Goal: Task Accomplishment & Management: Manage account settings

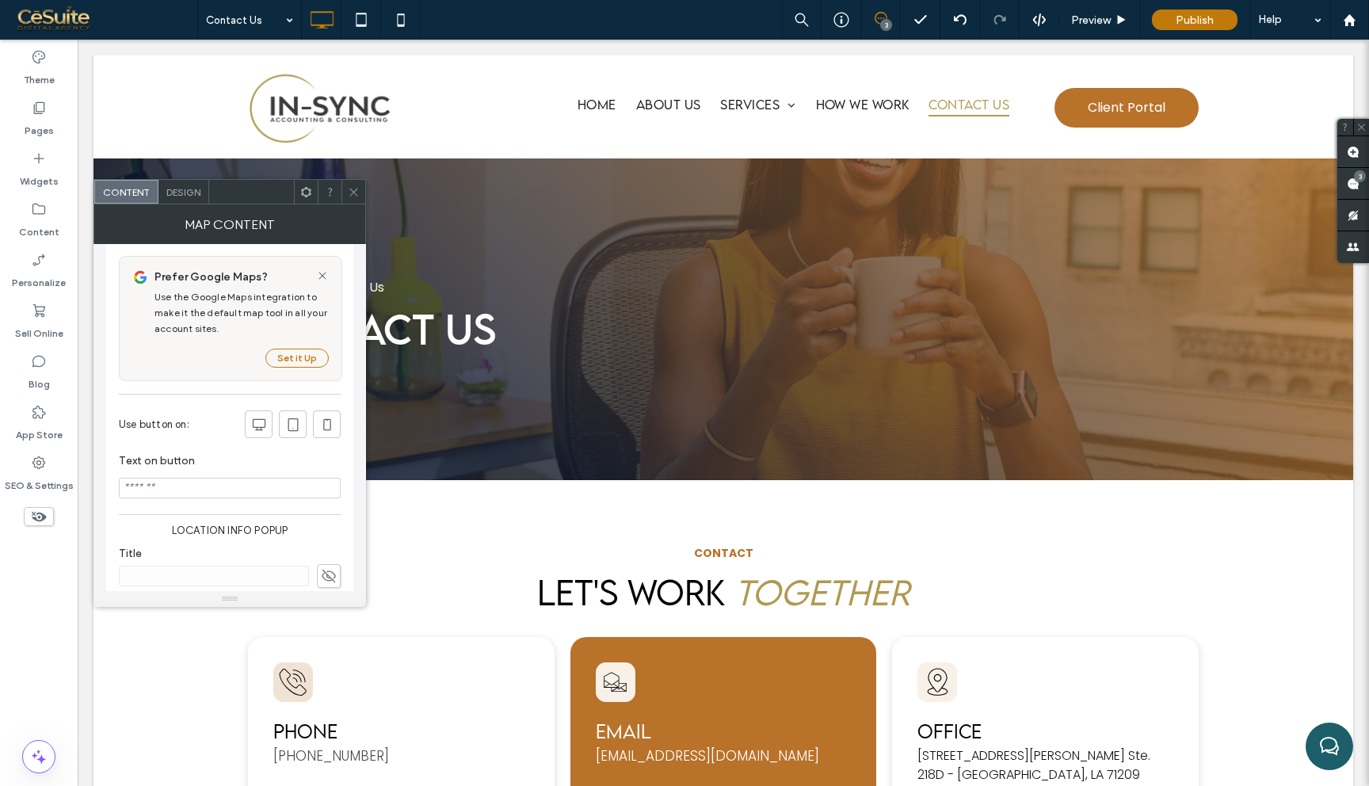
scroll to position [1304, 0]
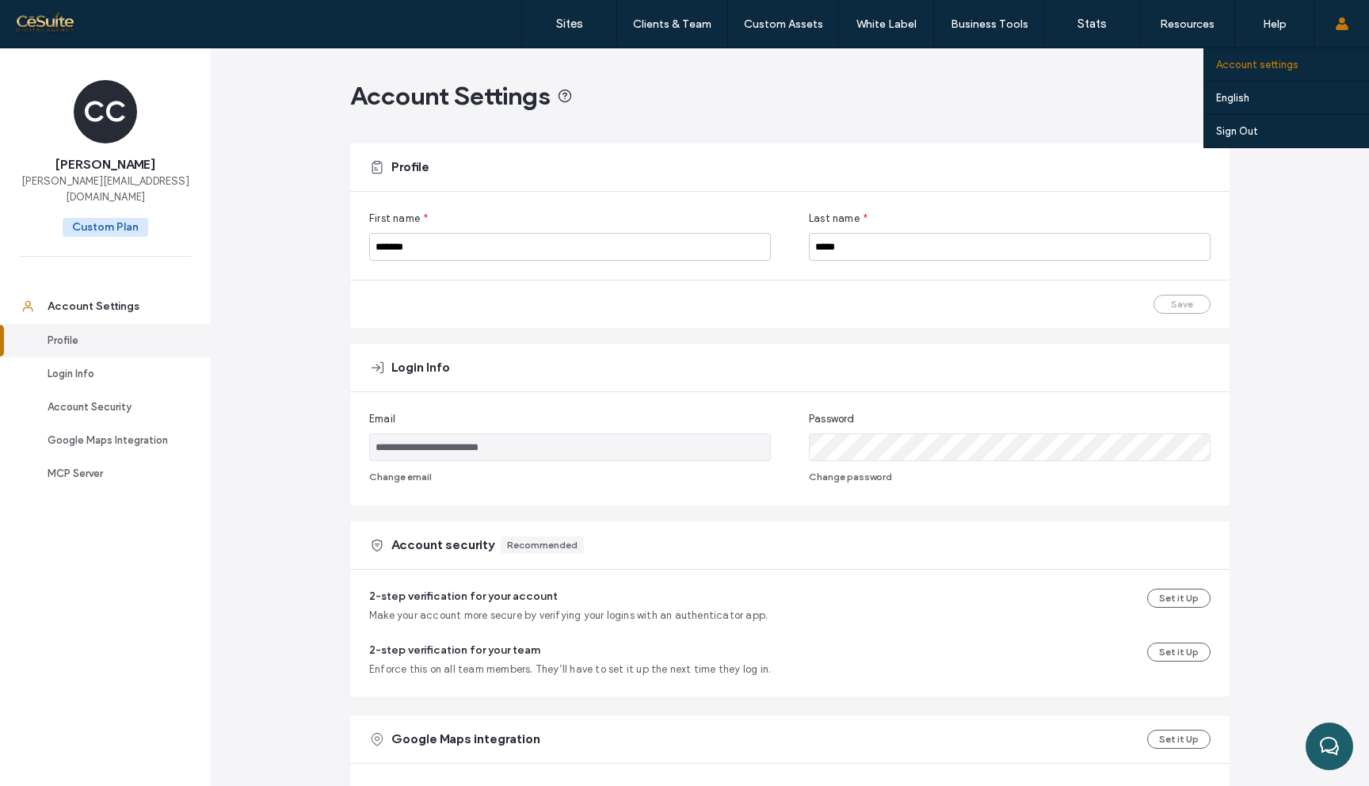
click at [1344, 21] on icon at bounding box center [1342, 23] width 13 height 13
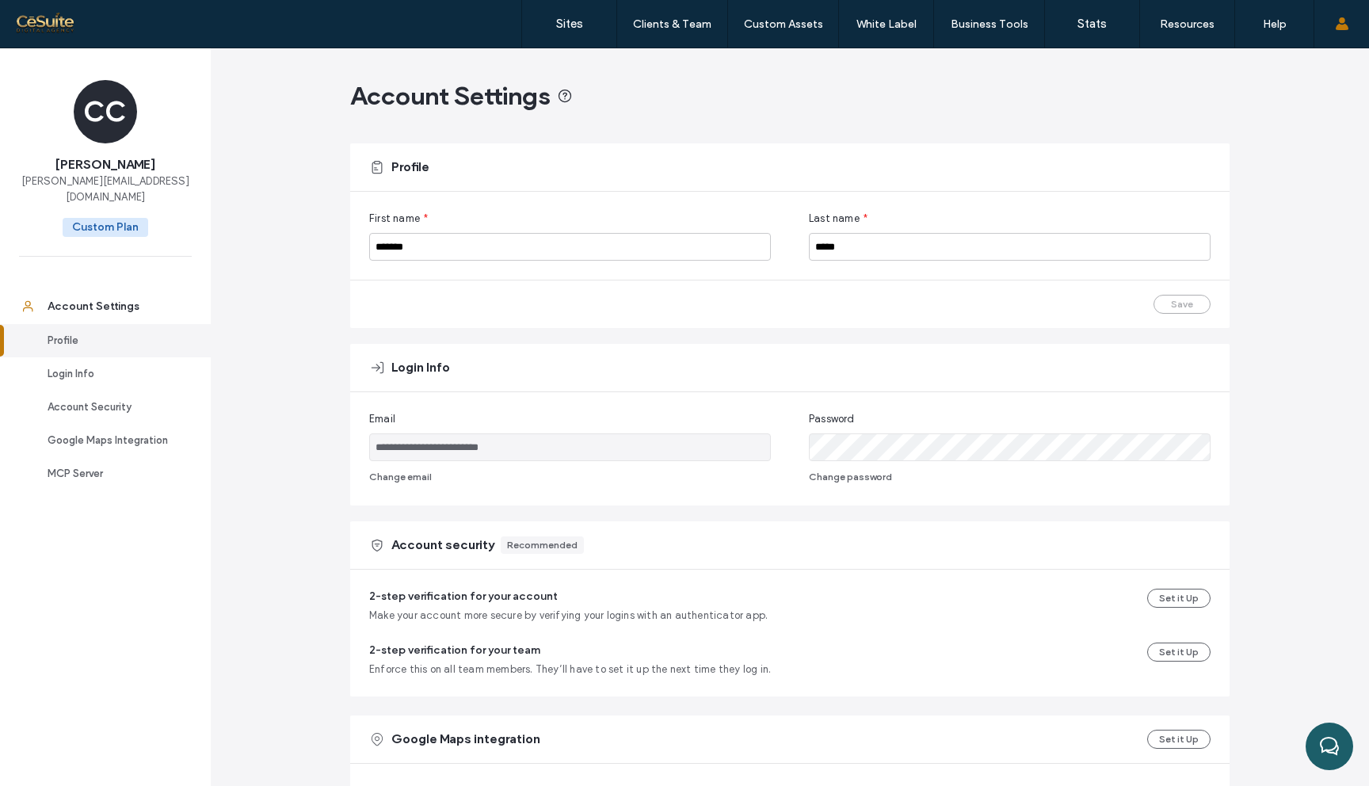
click at [74, 334] on link "Profile" at bounding box center [105, 340] width 211 height 33
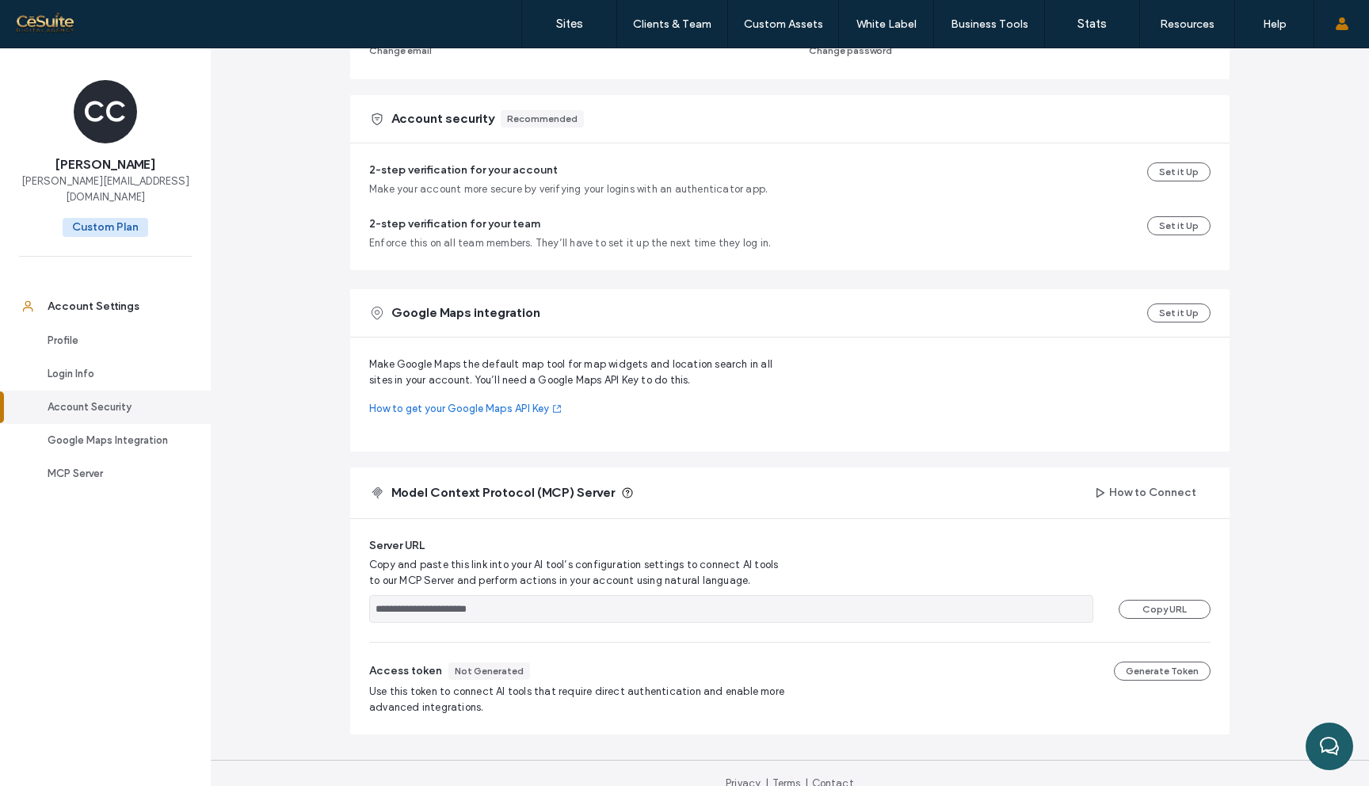
scroll to position [440, 0]
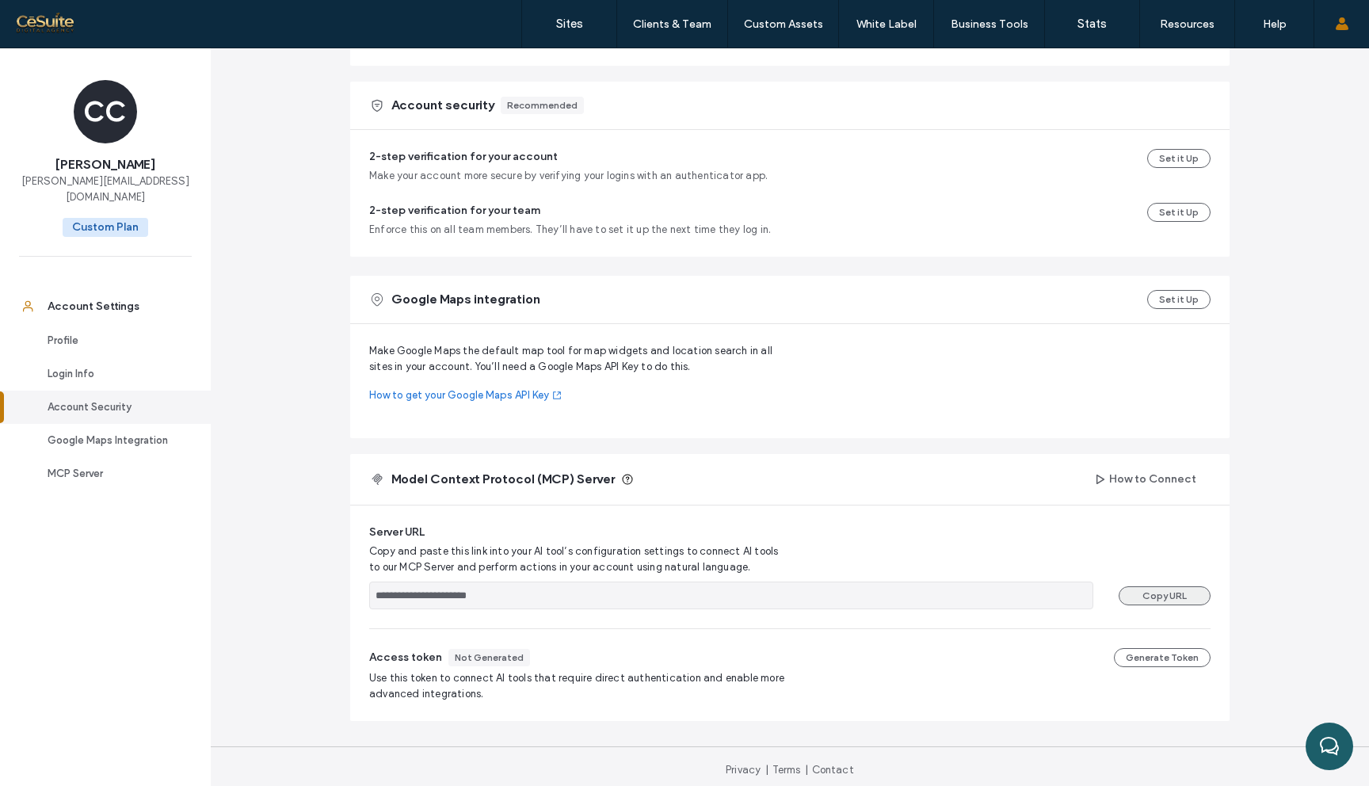
click at [1158, 601] on button "Copy URL" at bounding box center [1165, 595] width 92 height 19
click at [1093, 483] on icon "button" at bounding box center [1099, 479] width 13 height 13
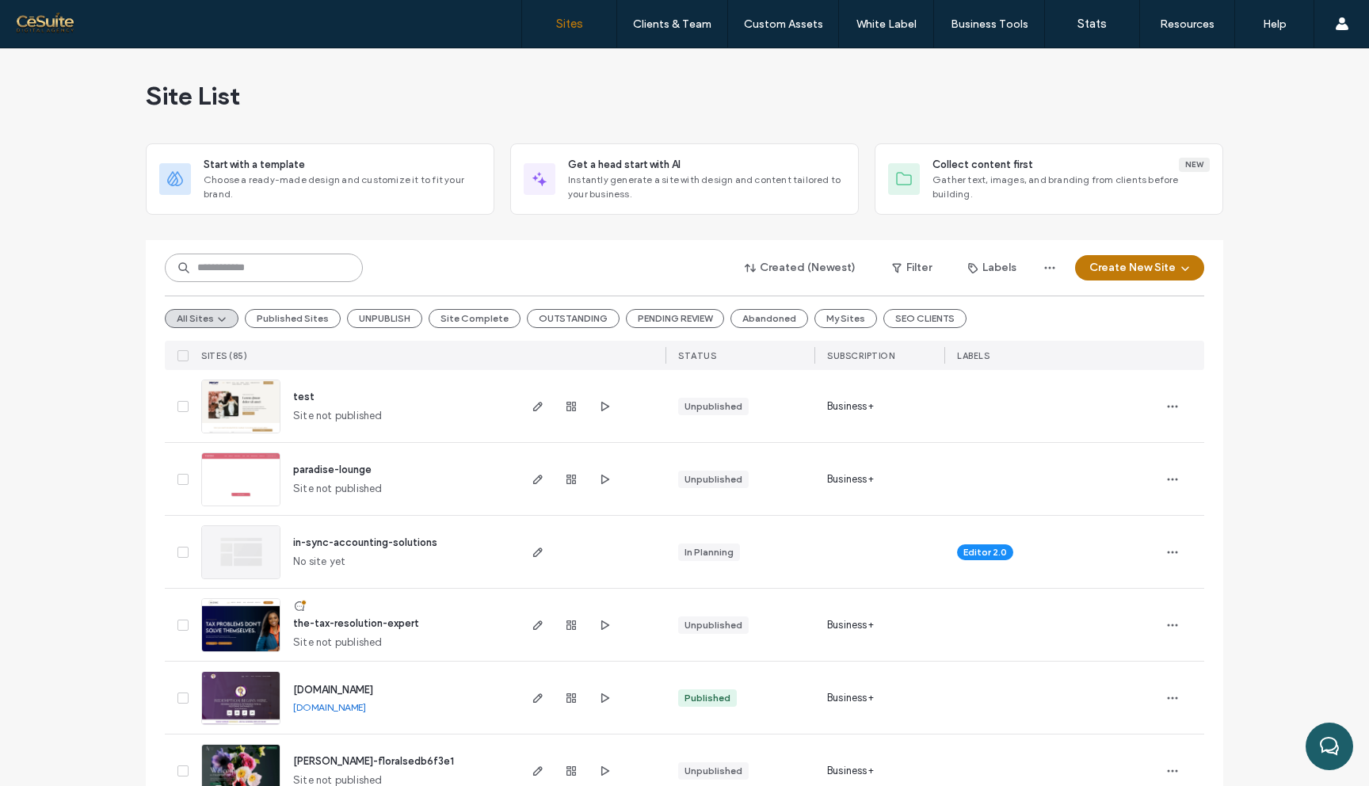
click at [261, 262] on input at bounding box center [264, 268] width 198 height 29
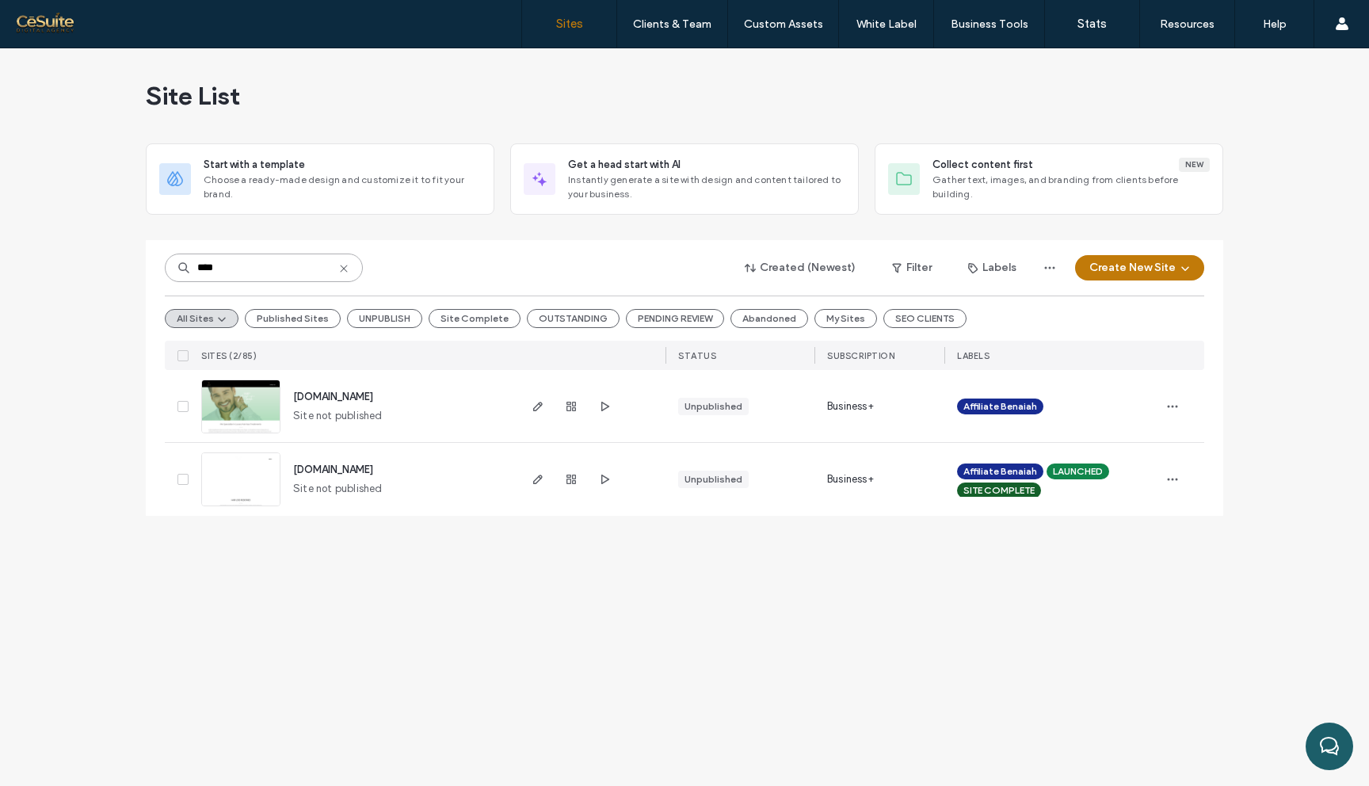
type input "****"
drag, startPoint x: 426, startPoint y: 475, endPoint x: 291, endPoint y: 470, distance: 135.6
click at [291, 470] on div "www.atlasaesthetix.com Site not published" at bounding box center [397, 479] width 235 height 73
copy span "[DOMAIN_NAME]"
click at [605, 481] on use "button" at bounding box center [605, 480] width 8 height 10
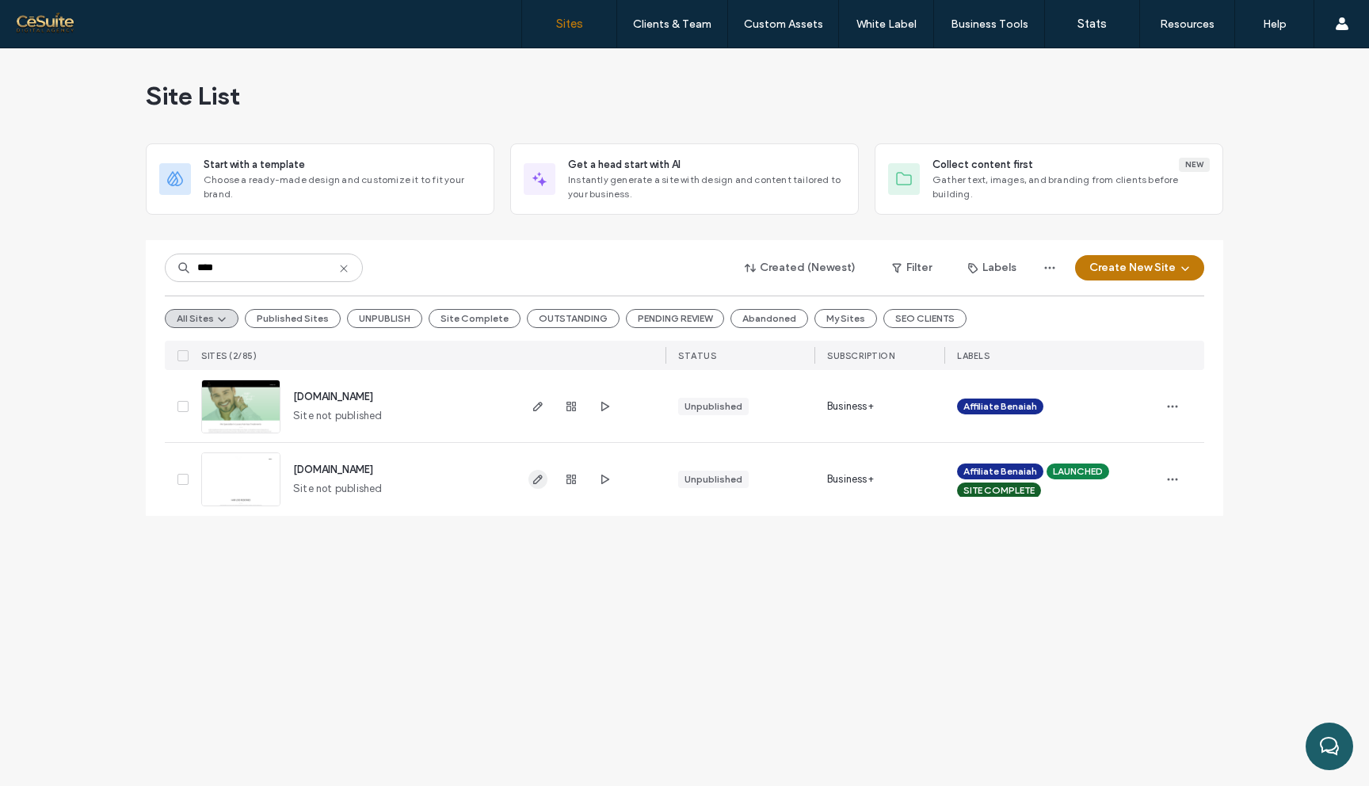
click at [543, 476] on icon "button" at bounding box center [538, 479] width 13 height 13
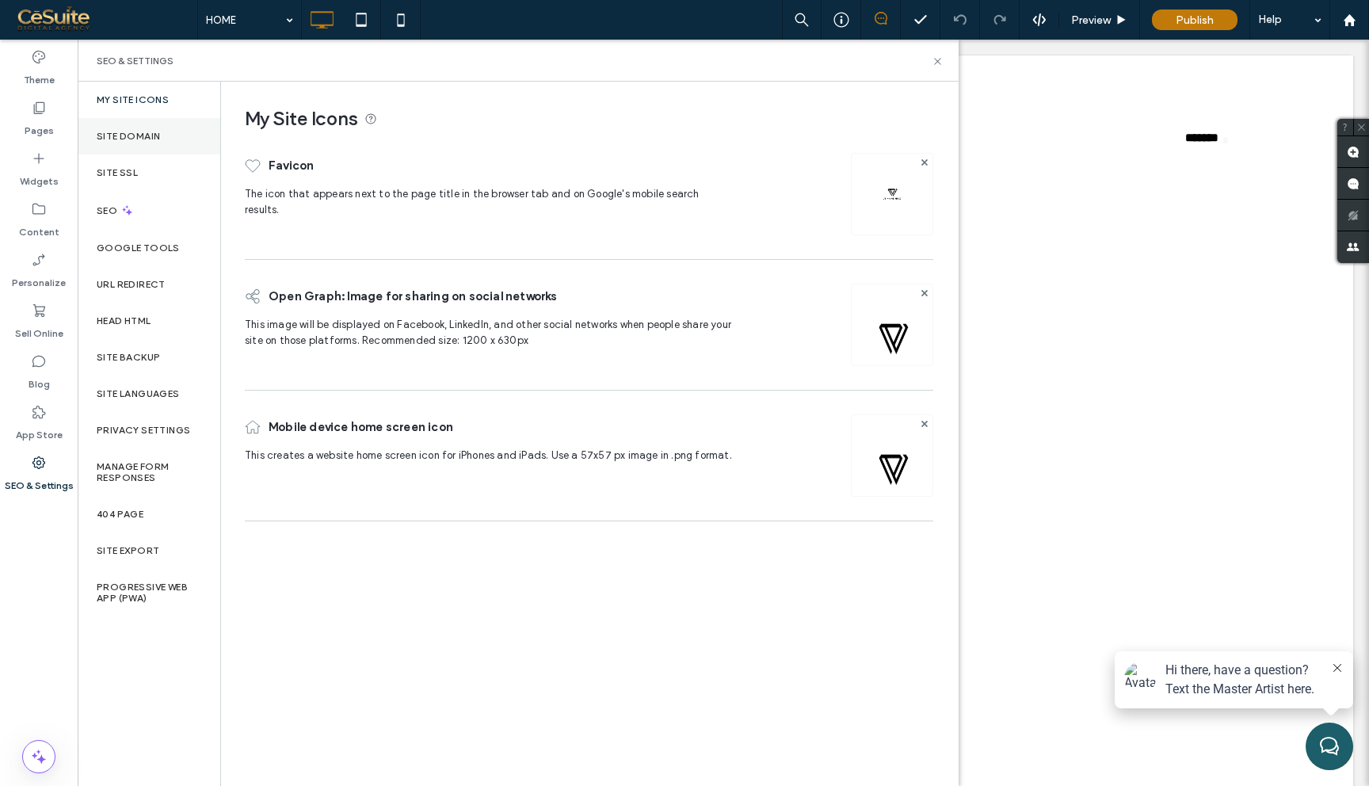
click at [147, 141] on label "Site Domain" at bounding box center [128, 136] width 63 height 11
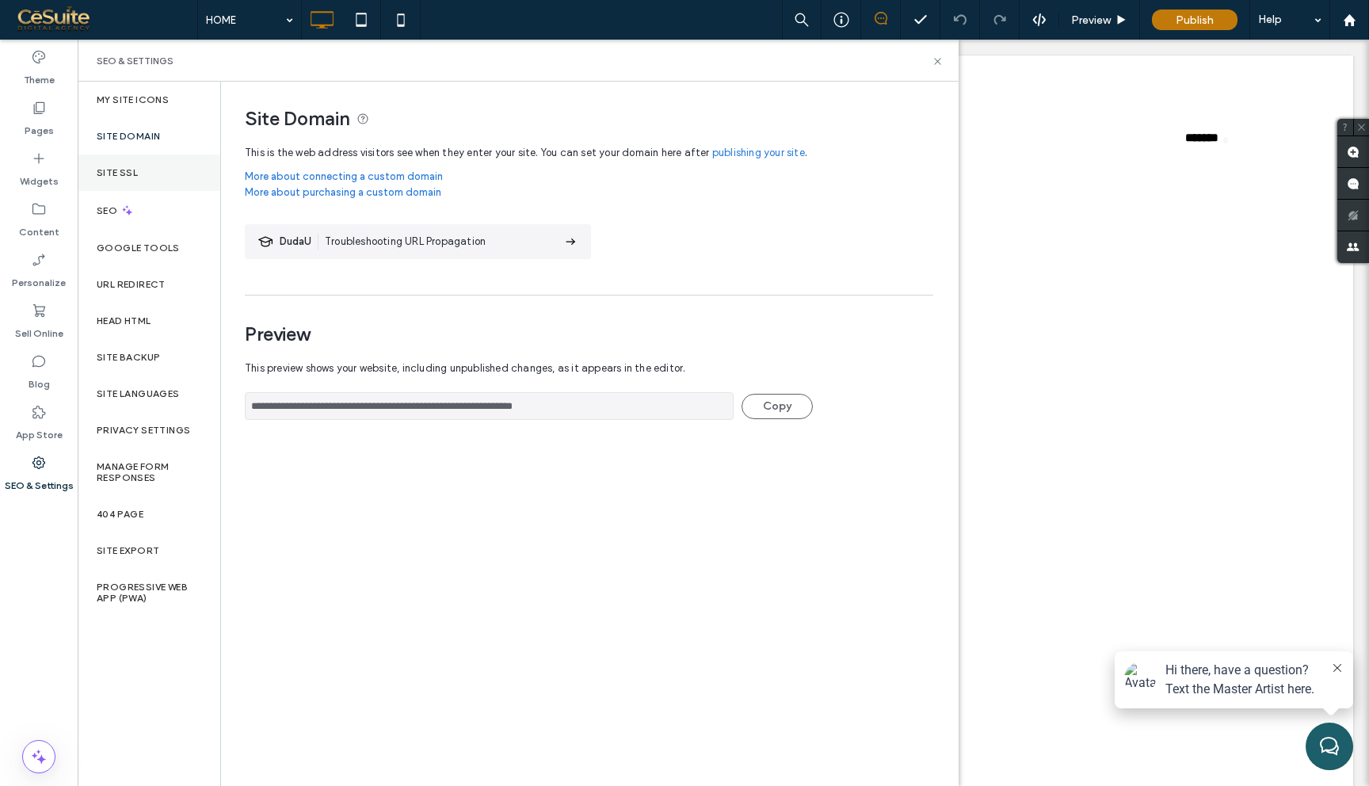
click at [140, 169] on div "Site SSL" at bounding box center [149, 173] width 143 height 36
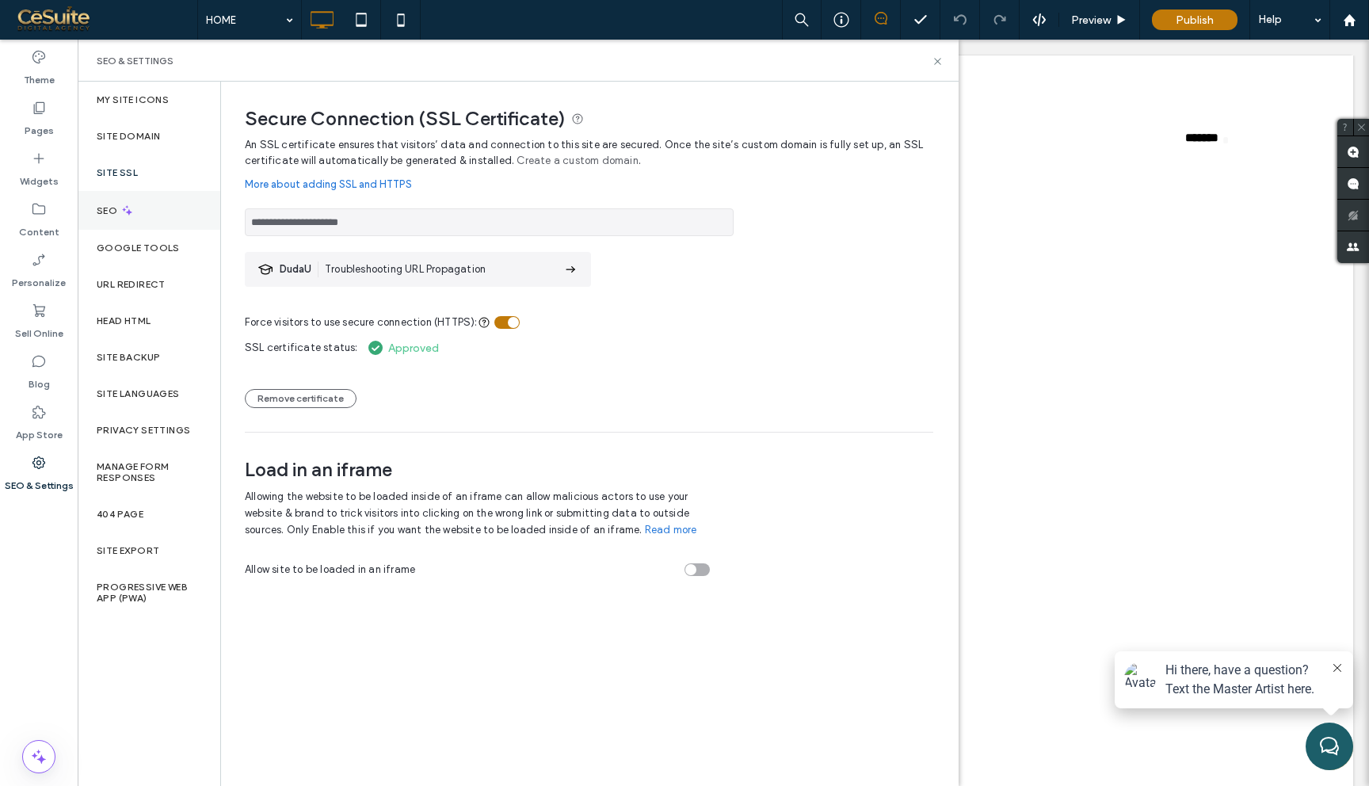
click at [141, 200] on div "SEO" at bounding box center [149, 210] width 143 height 39
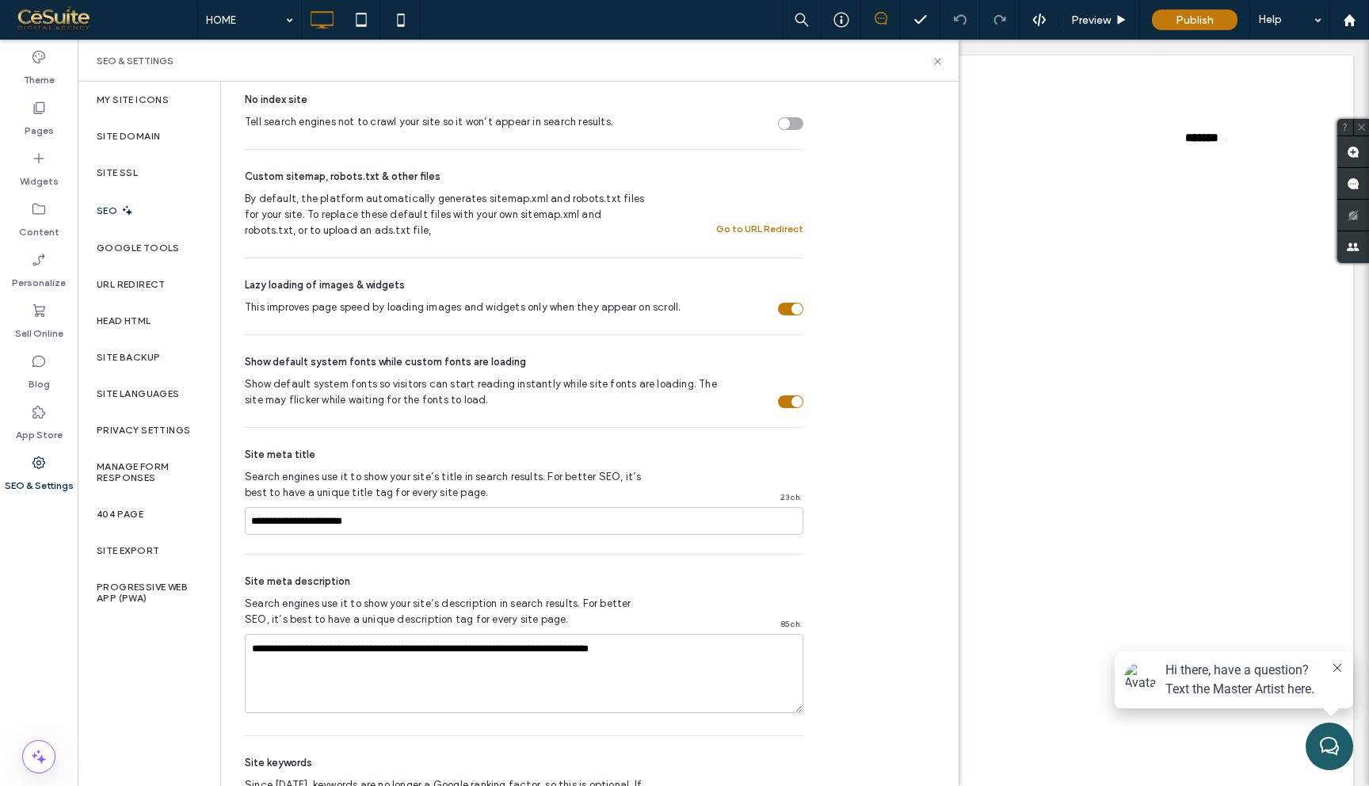
scroll to position [783, 0]
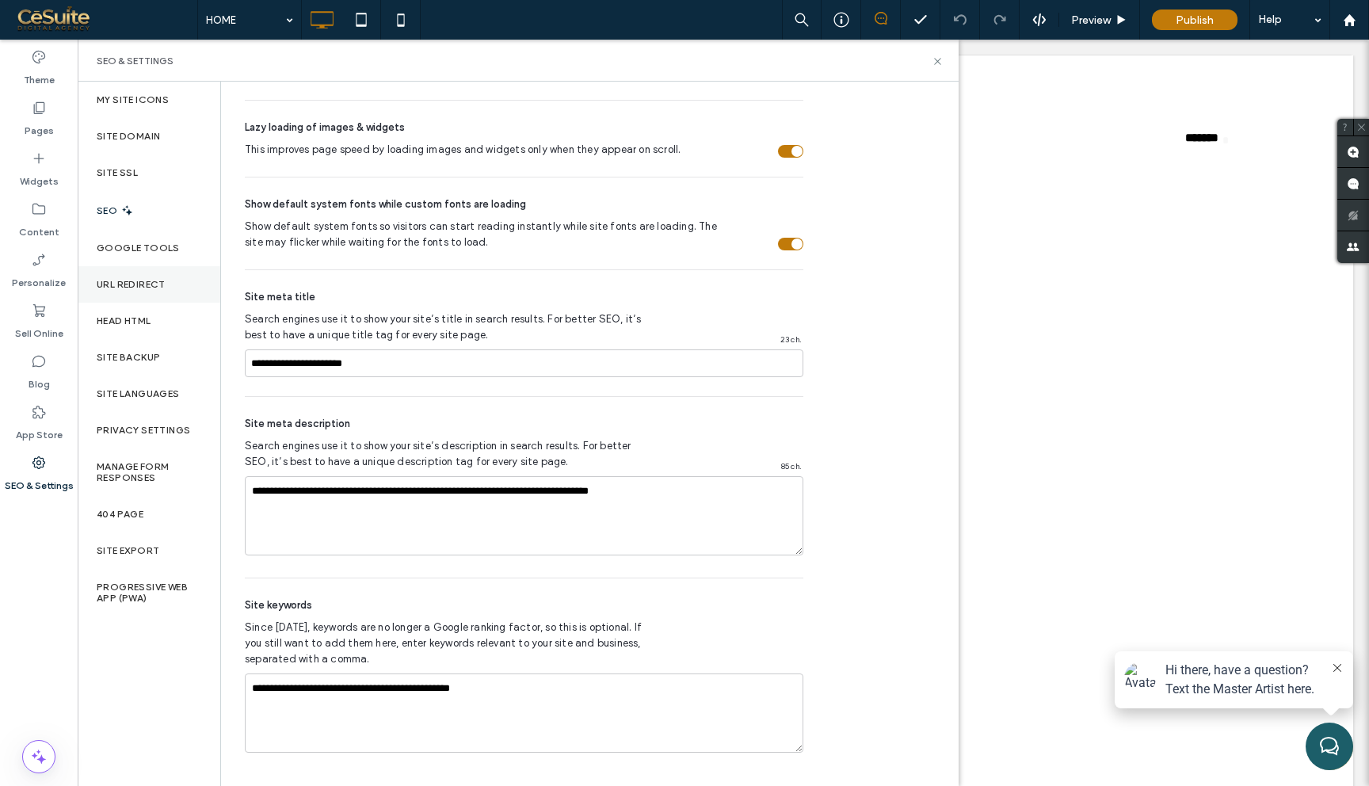
click at [154, 284] on label "URL Redirect" at bounding box center [131, 284] width 69 height 11
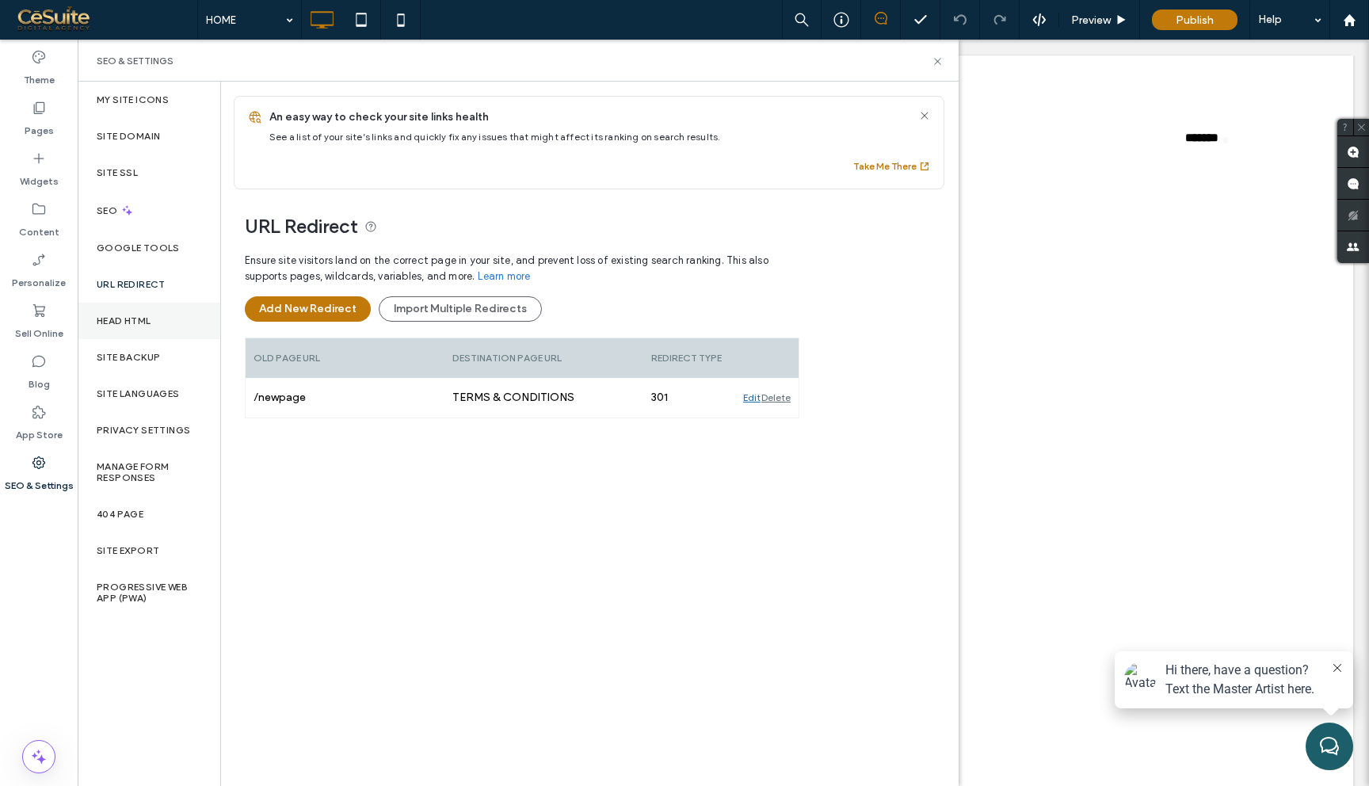
click at [143, 311] on div "Head HTML" at bounding box center [149, 321] width 143 height 36
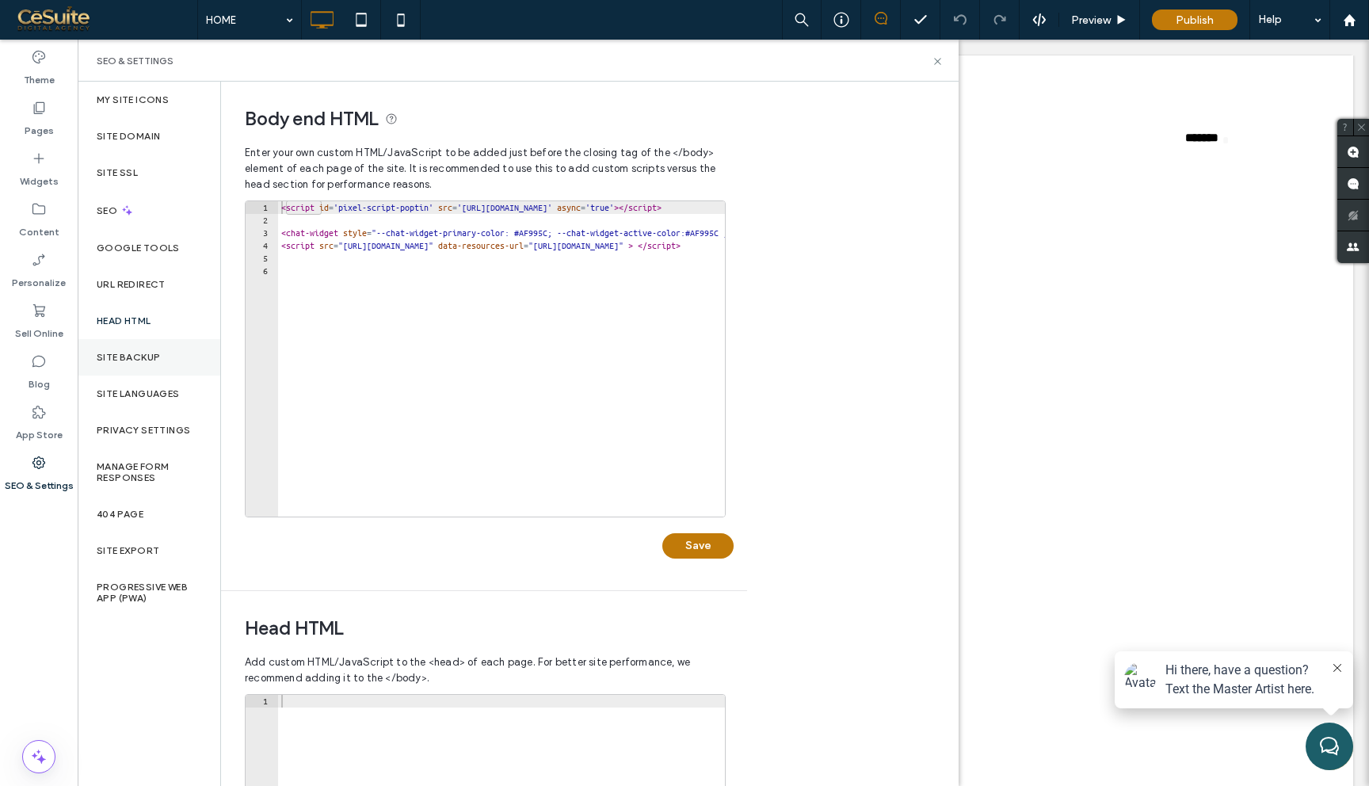
click at [158, 347] on div "Site Backup" at bounding box center [149, 357] width 143 height 36
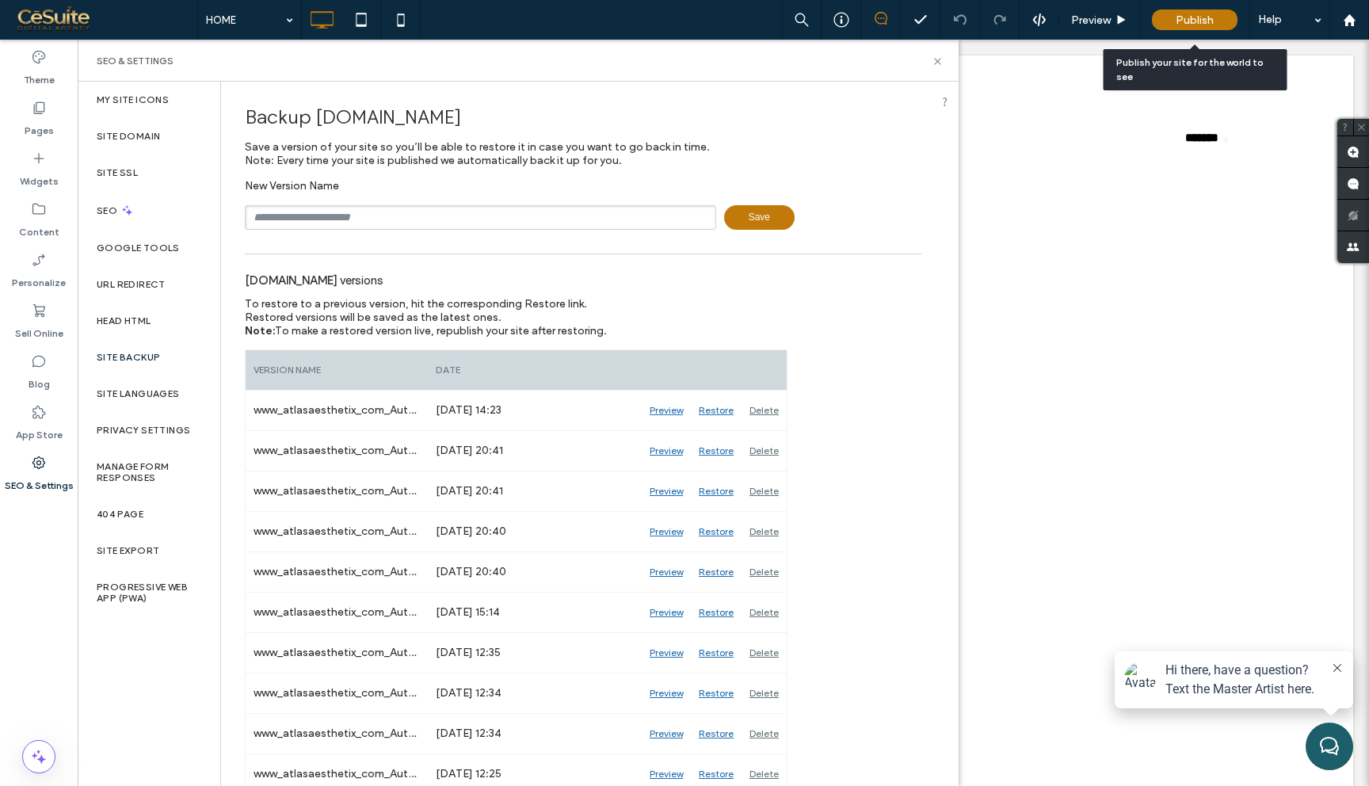
click at [1201, 28] on div "Publish" at bounding box center [1195, 20] width 86 height 21
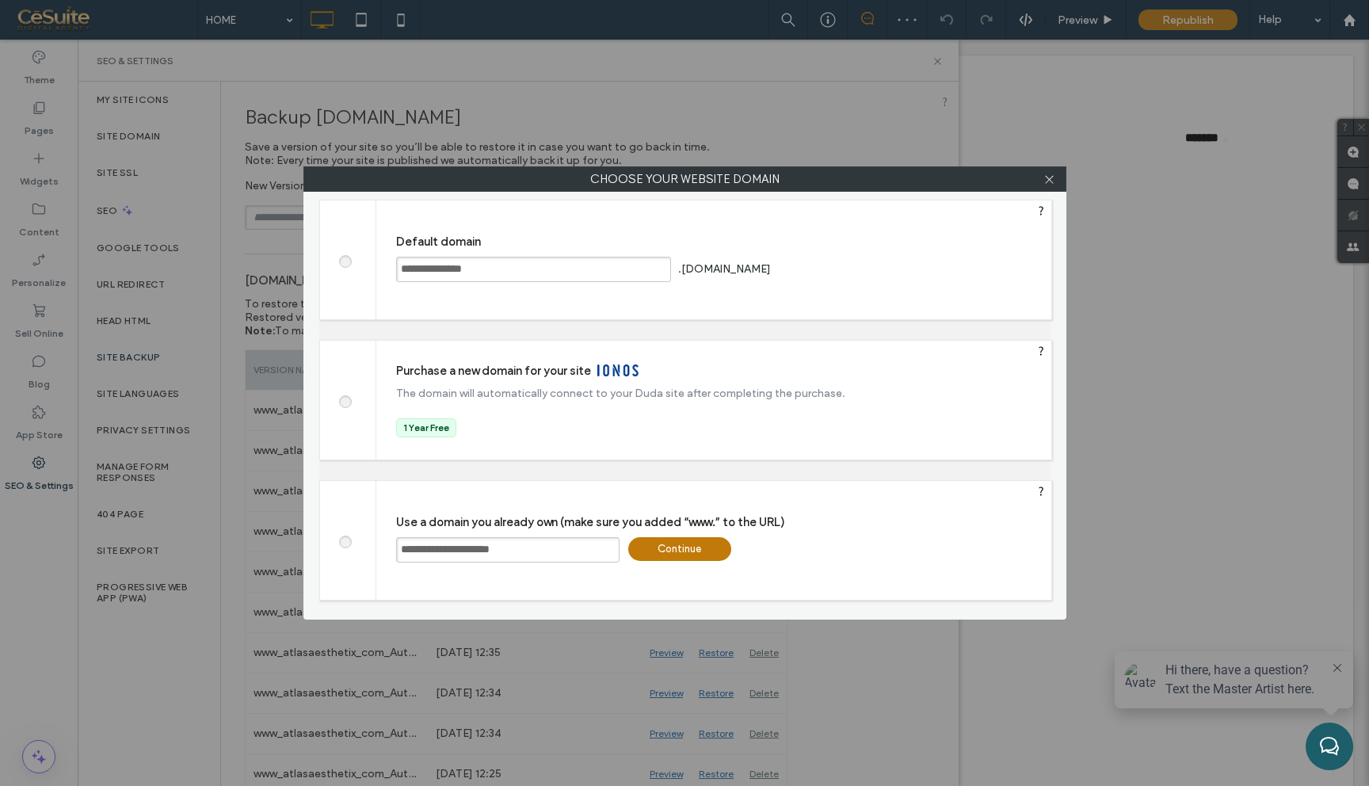
click at [677, 548] on div "Continue" at bounding box center [679, 549] width 103 height 24
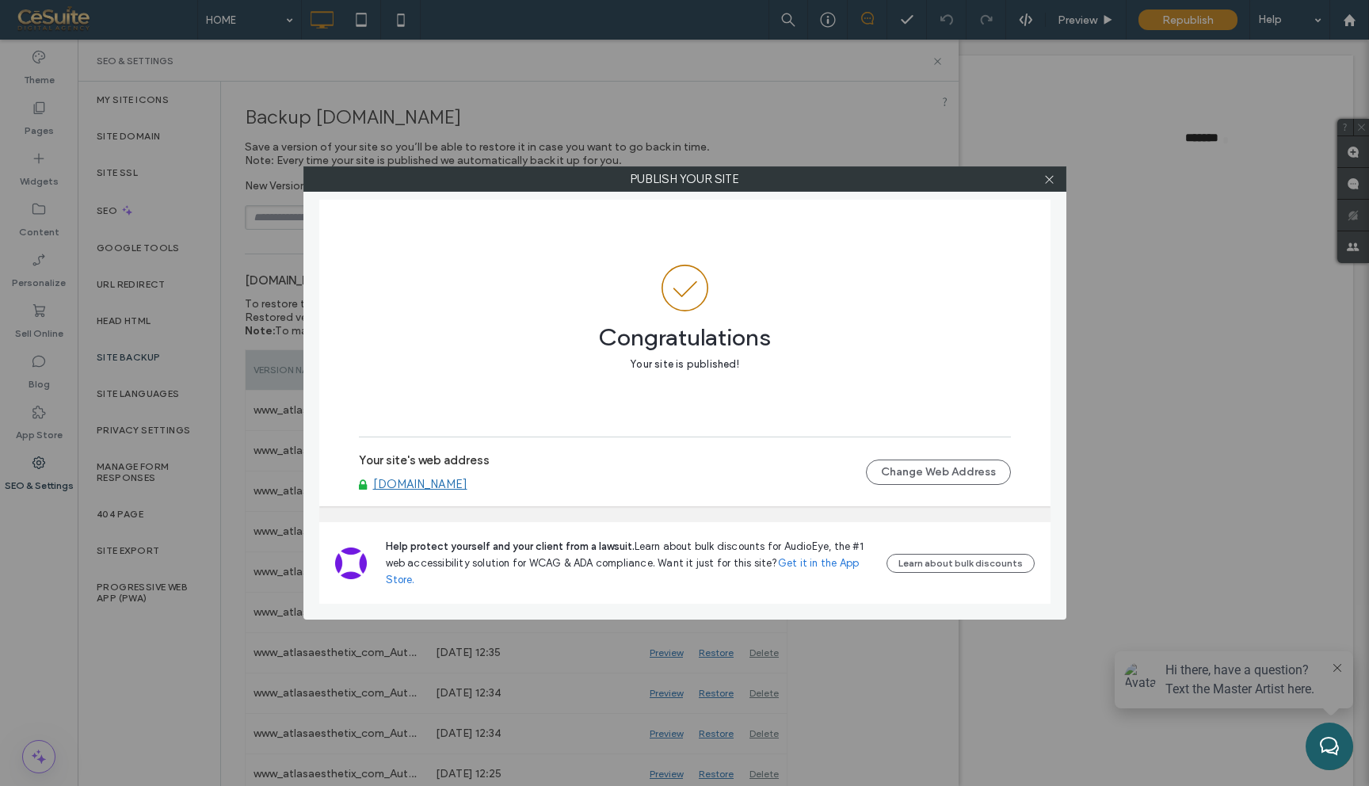
click at [449, 484] on link "[DOMAIN_NAME]" at bounding box center [420, 484] width 94 height 14
click at [1052, 179] on icon at bounding box center [1050, 180] width 12 height 12
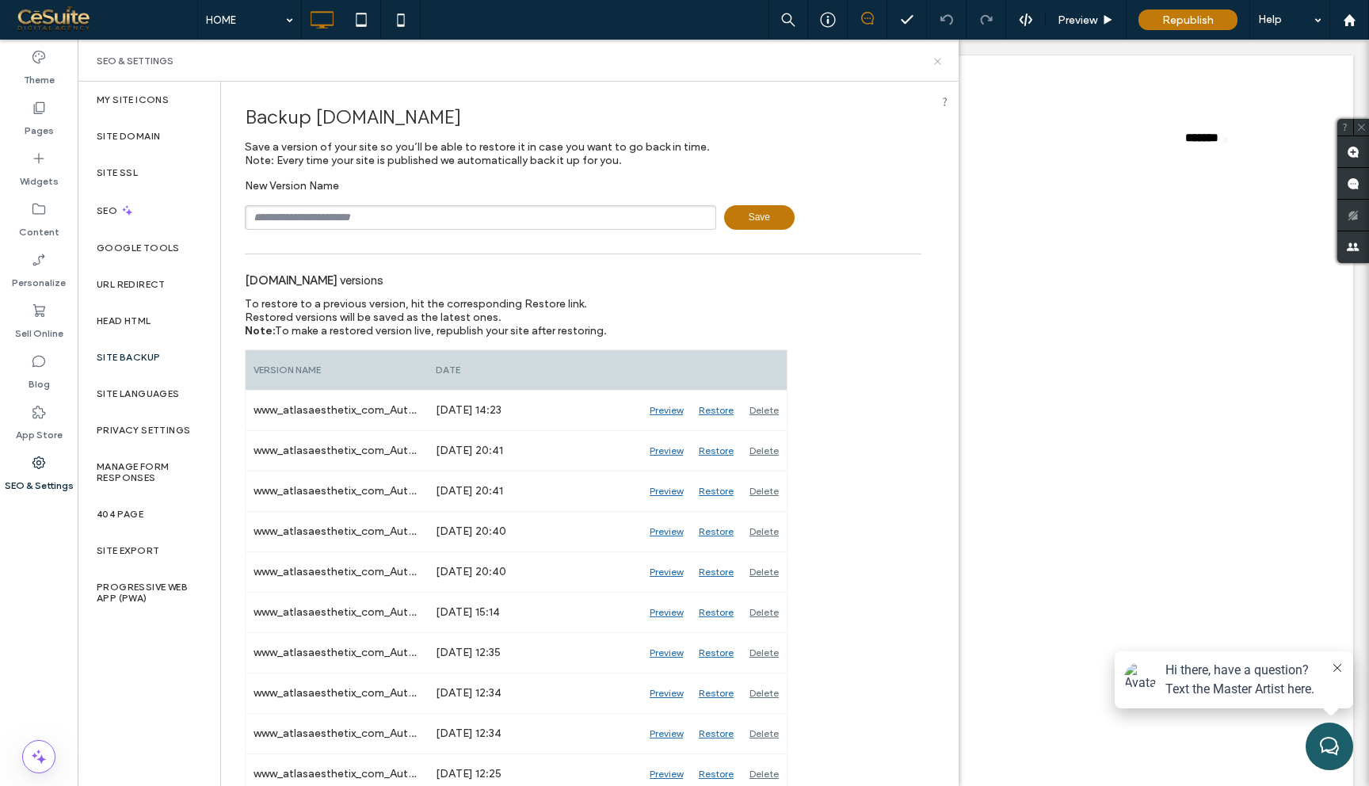
click at [937, 58] on icon at bounding box center [938, 61] width 12 height 12
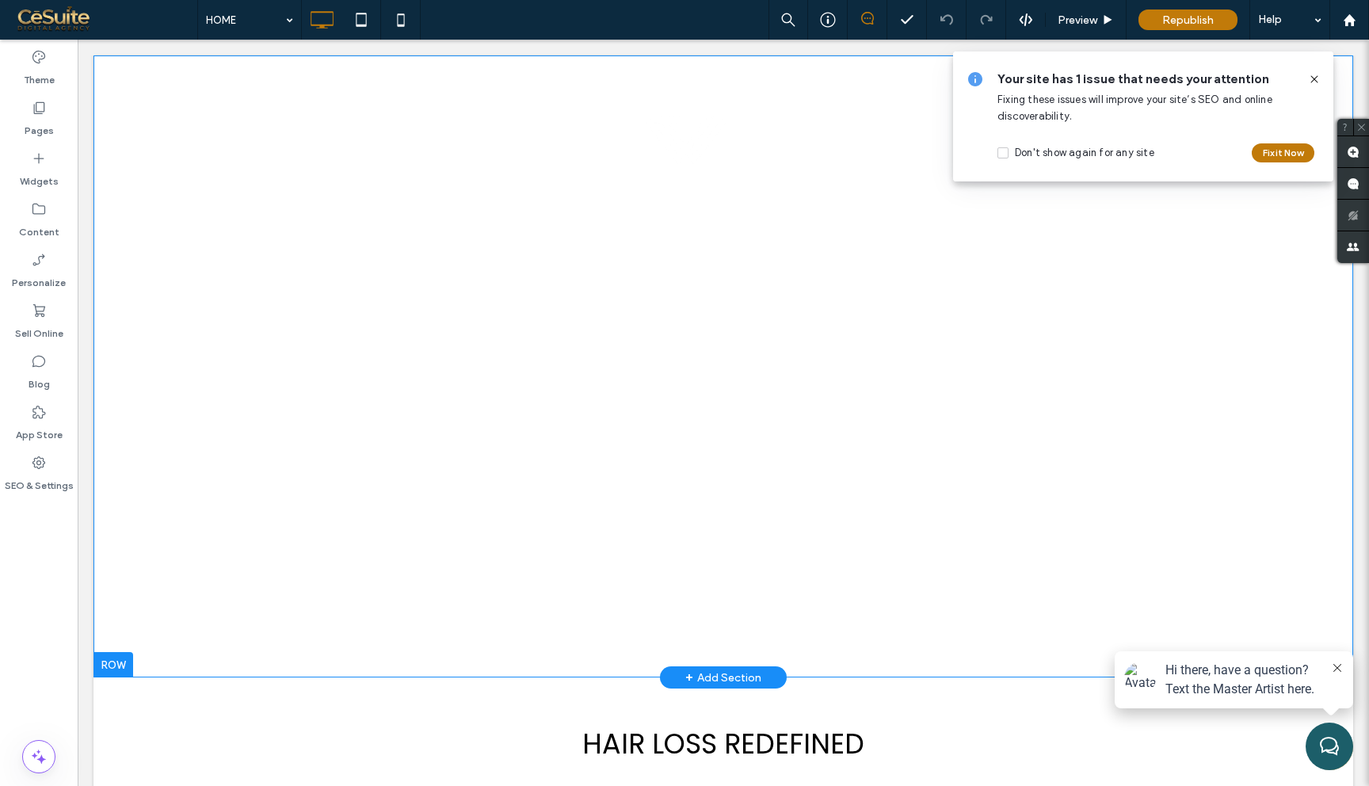
click at [101, 609] on div "ATLAS AESTHETIX SCALP [MEDICAL_DATA] [GEOGRAPHIC_DATA], [US_STATE] Click To Pas…" at bounding box center [723, 366] width 1260 height 622
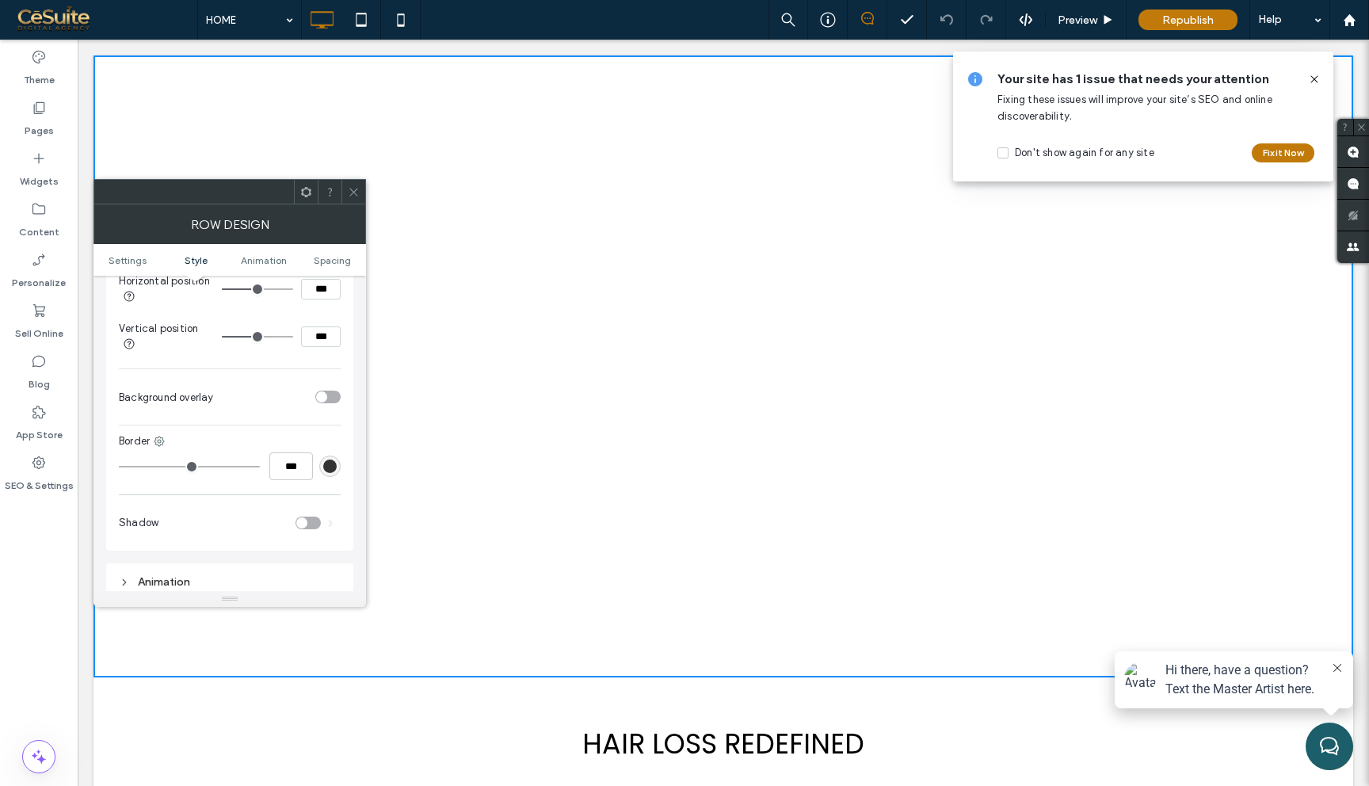
scroll to position [714, 0]
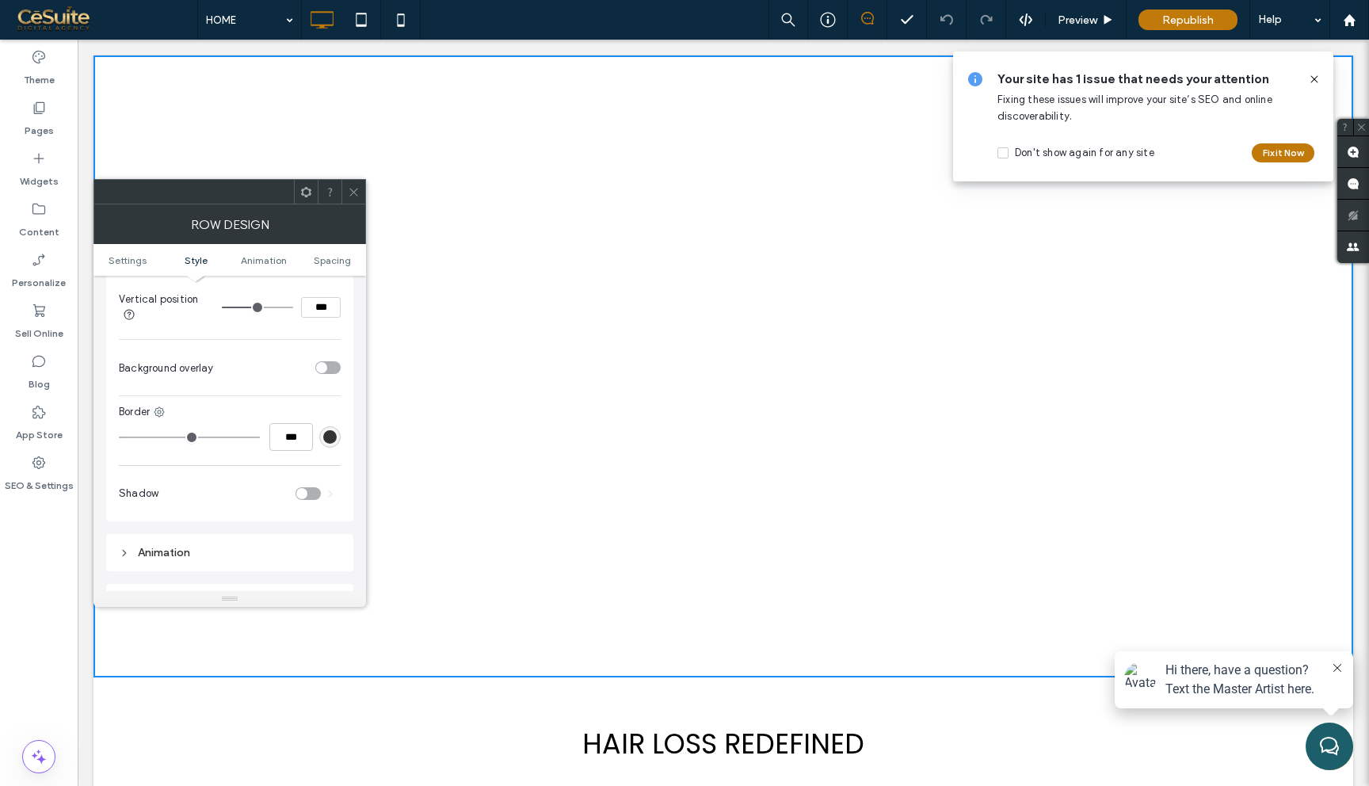
click at [333, 373] on div "toggle" at bounding box center [327, 367] width 25 height 13
click at [321, 415] on div "rgb(255,255,255)" at bounding box center [329, 407] width 21 height 21
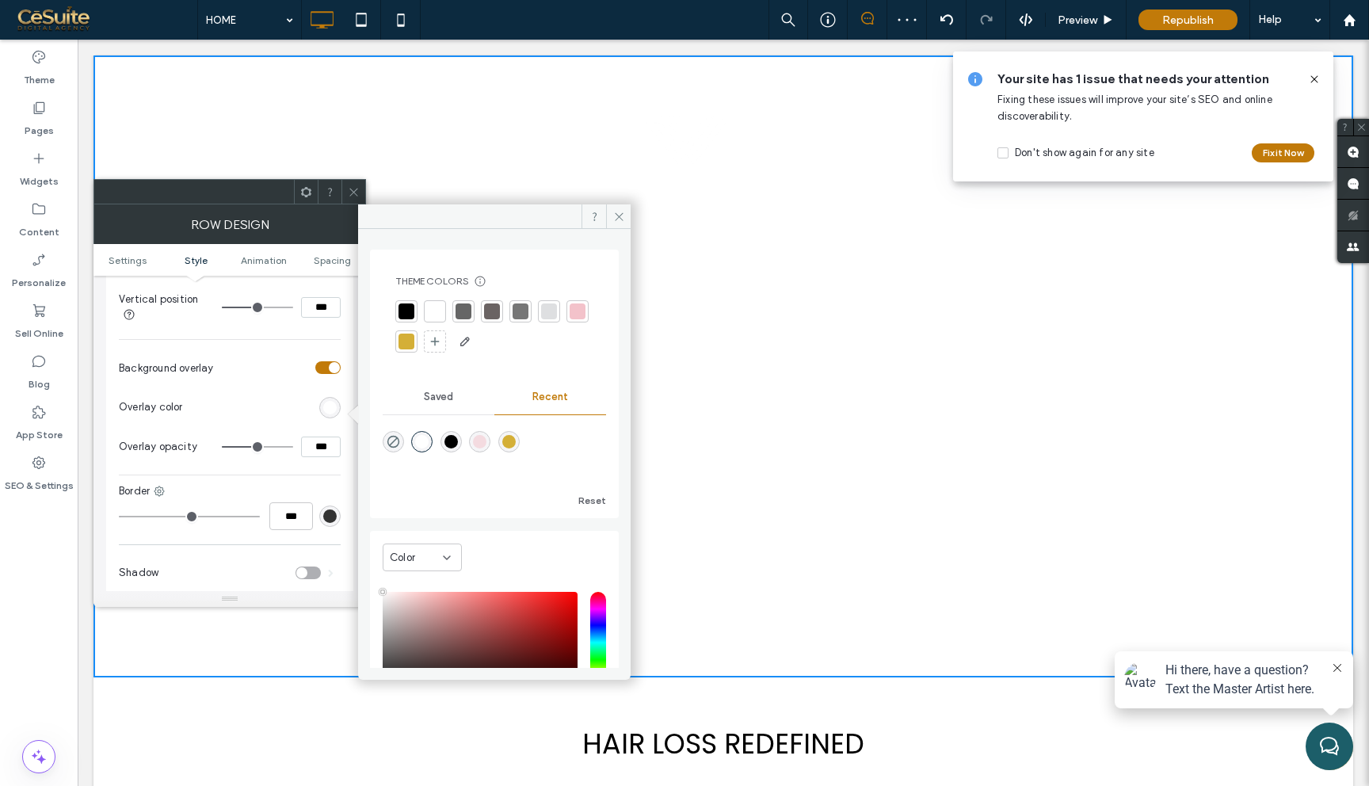
click at [408, 312] on div at bounding box center [407, 311] width 16 height 16
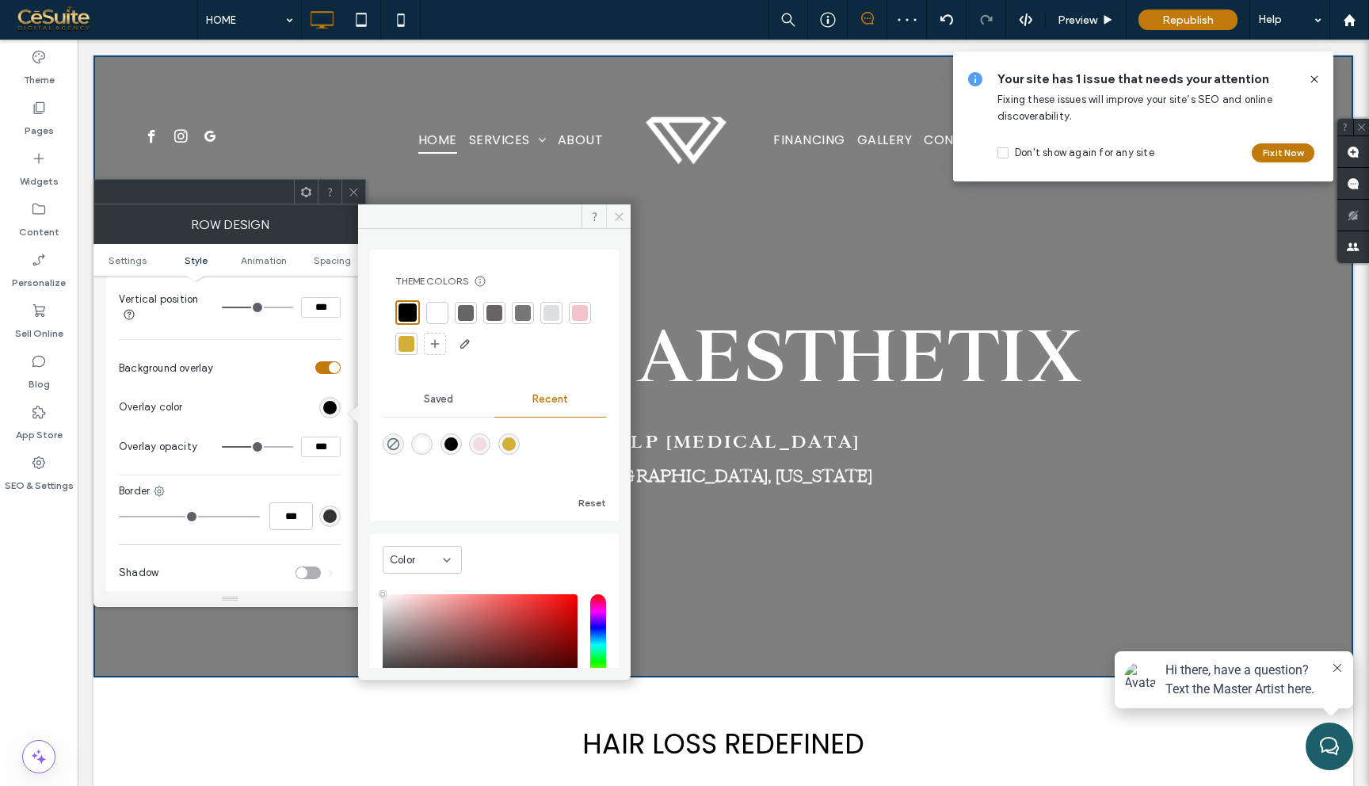
click at [621, 215] on icon at bounding box center [619, 217] width 12 height 12
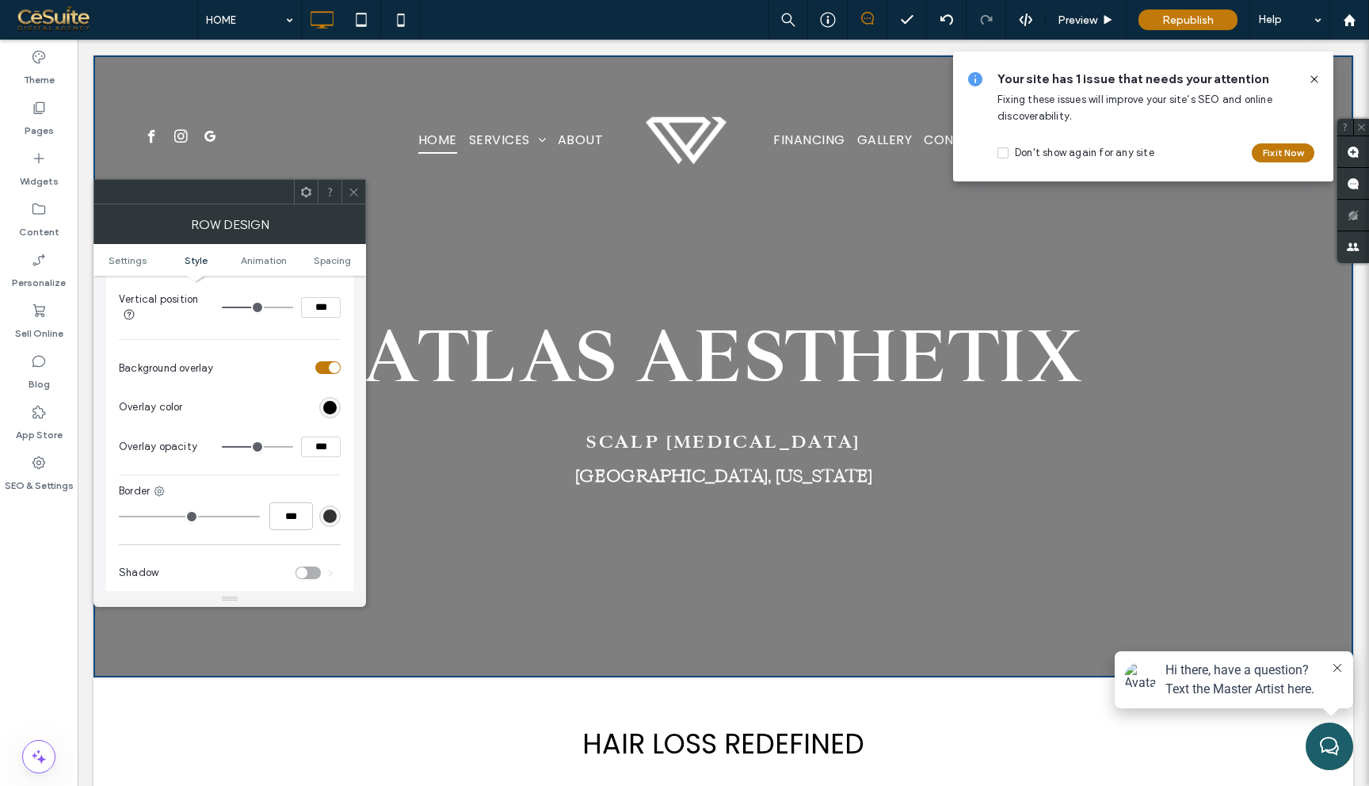
click at [357, 187] on icon at bounding box center [354, 192] width 12 height 12
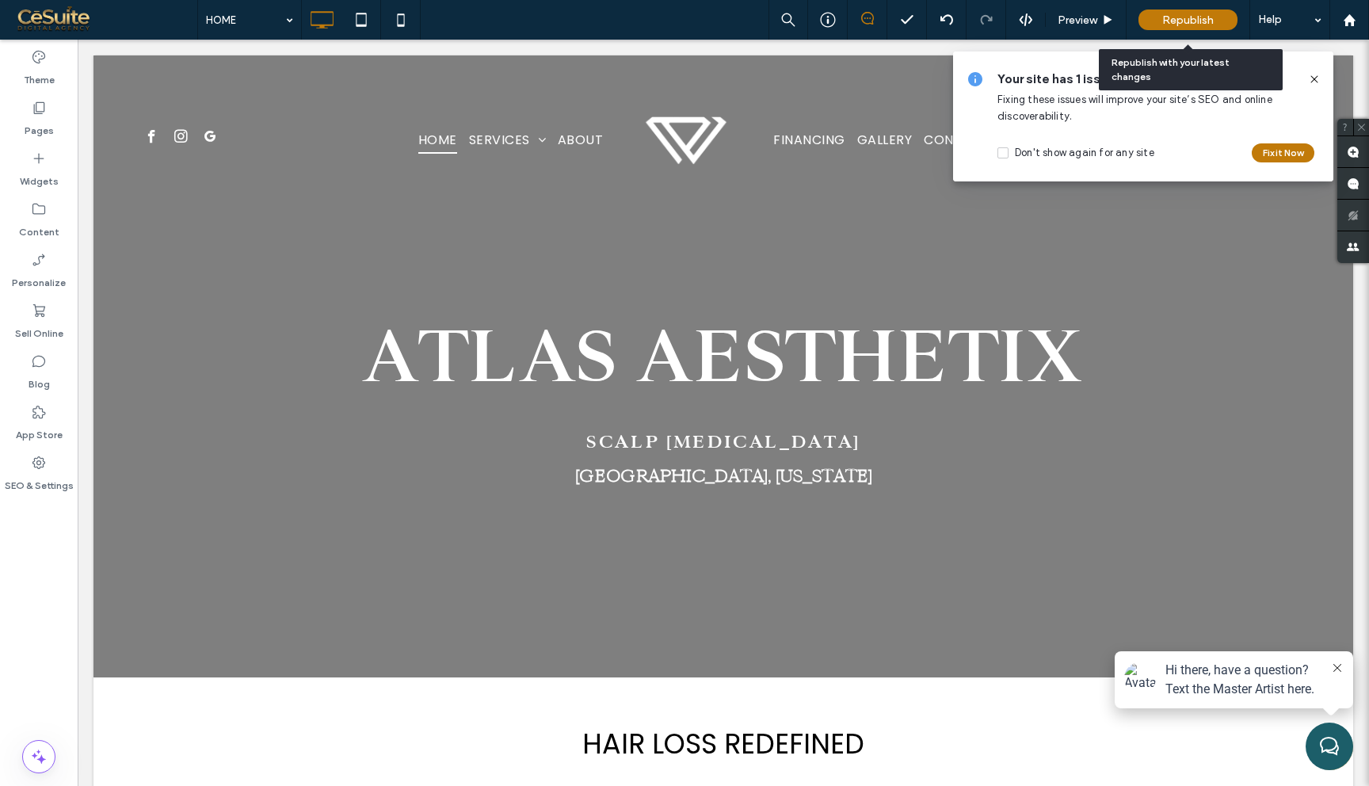
click at [1204, 13] on span "Republish" at bounding box center [1188, 19] width 52 height 13
